Goal: Navigation & Orientation: Find specific page/section

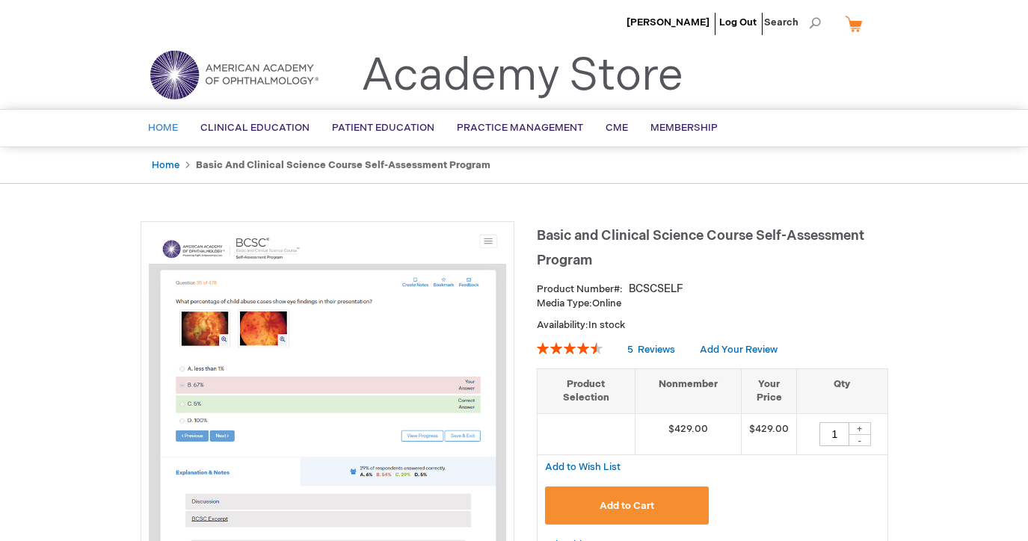
click at [171, 123] on span "Home" at bounding box center [163, 128] width 30 height 12
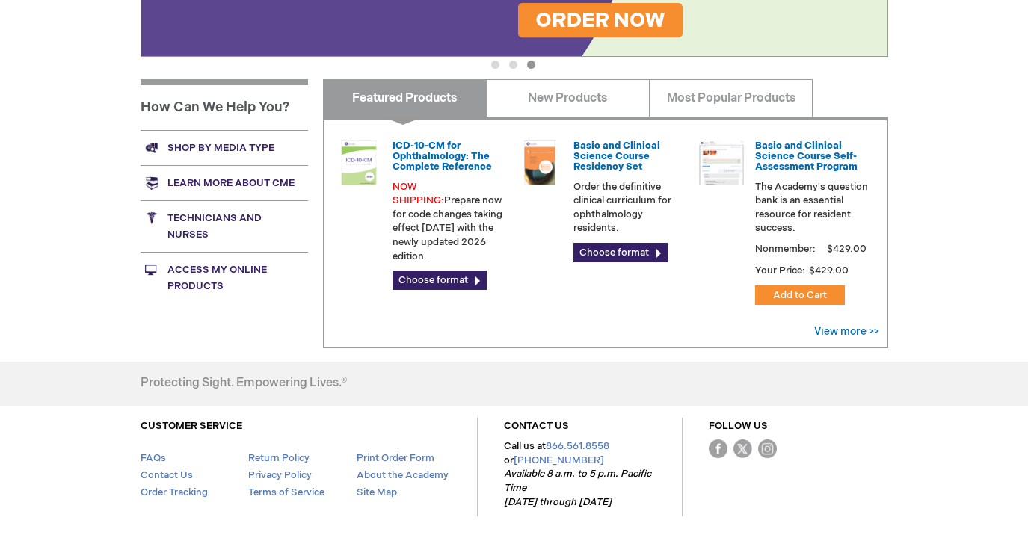
scroll to position [512, 0]
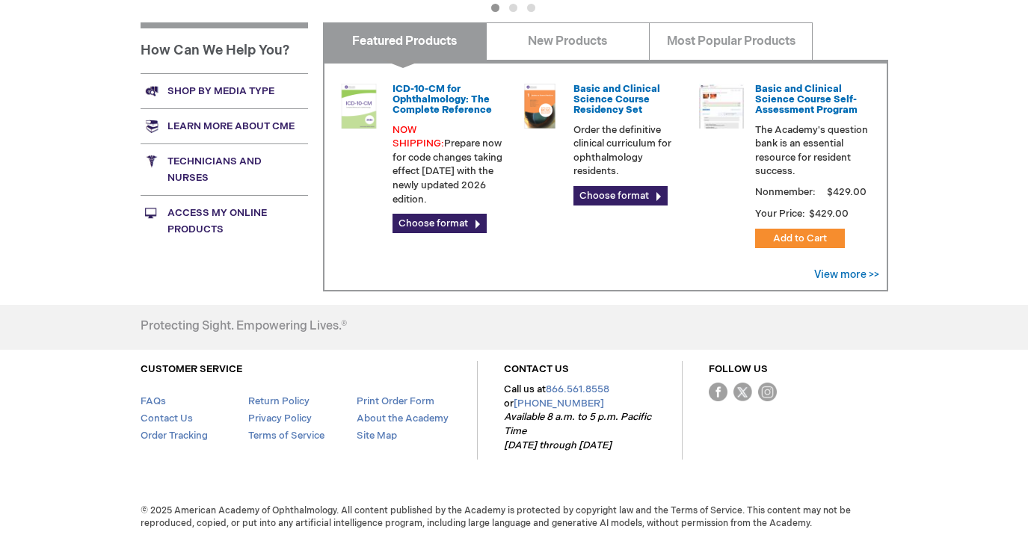
click at [205, 224] on link "Access My Online Products" at bounding box center [225, 221] width 168 height 52
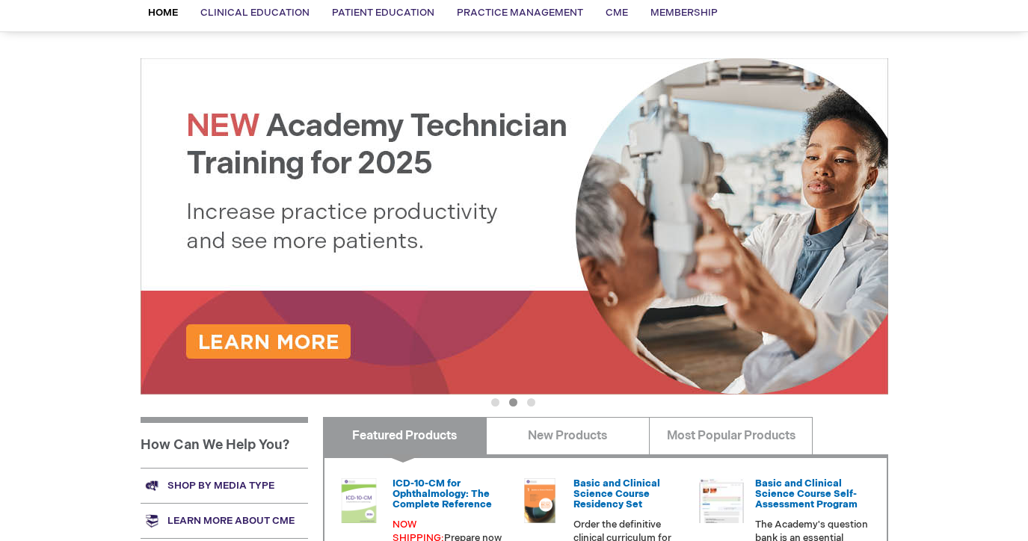
scroll to position [0, 0]
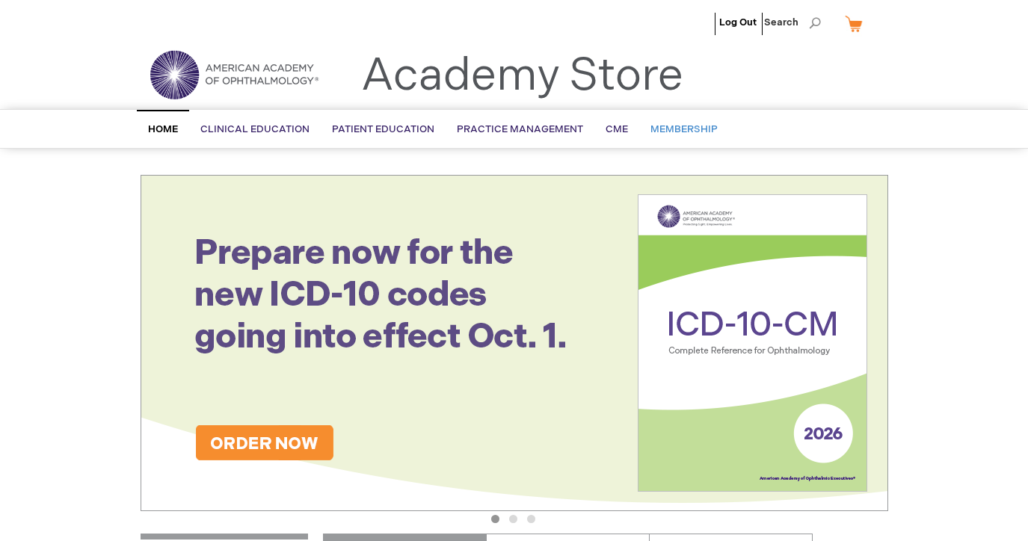
click at [675, 130] on span "Membership" at bounding box center [684, 129] width 67 height 12
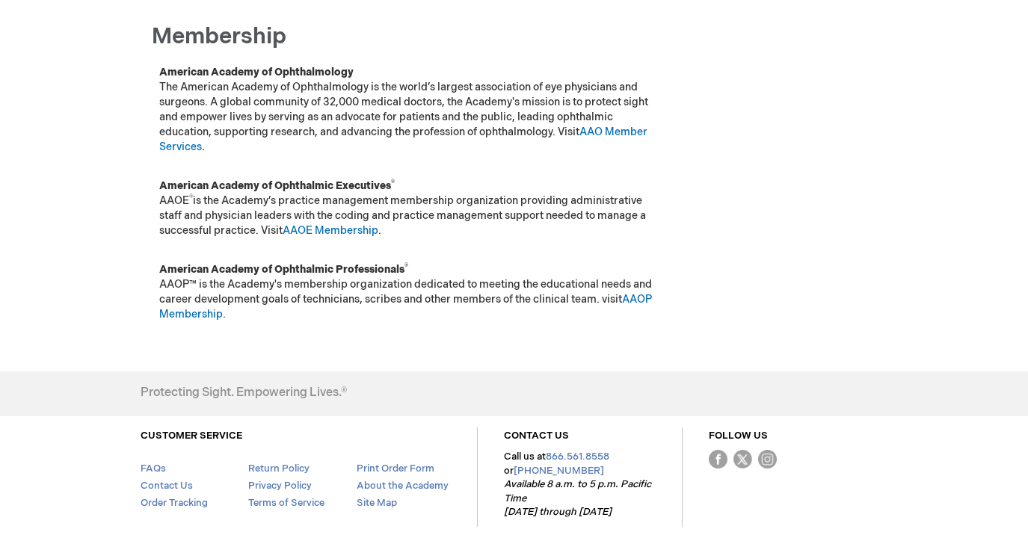
scroll to position [184, 0]
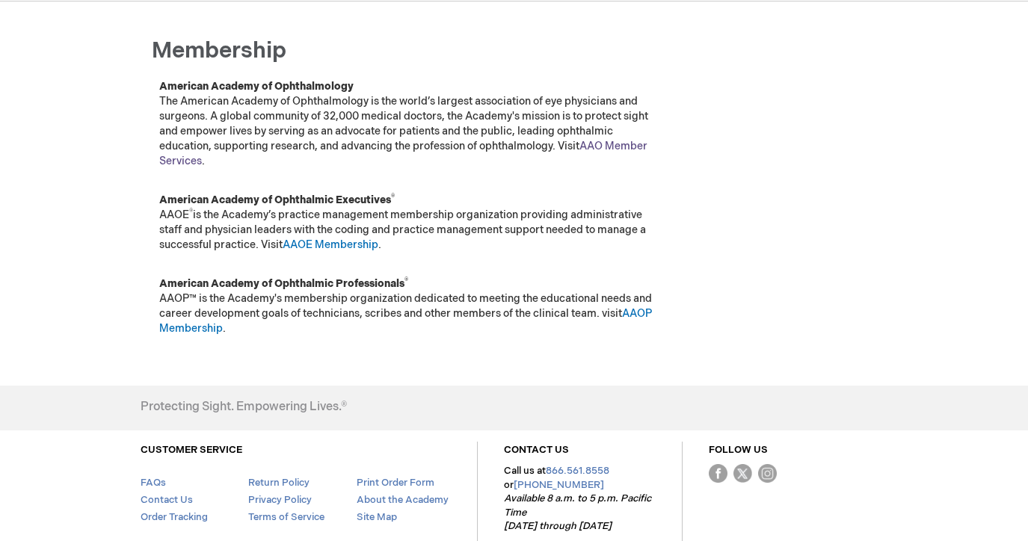
click at [616, 144] on link "AAO Member Services" at bounding box center [403, 154] width 488 height 28
